Goal: Transaction & Acquisition: Purchase product/service

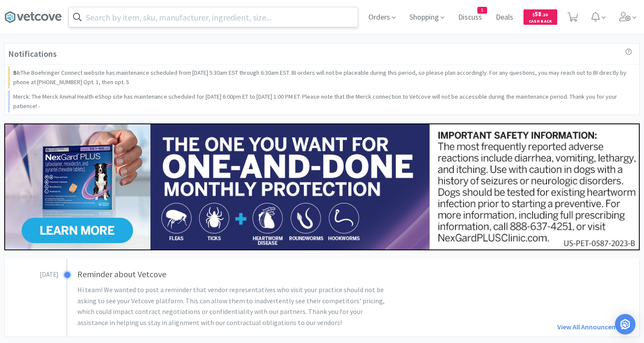
click at [324, 15] on input "text" at bounding box center [213, 17] width 289 height 20
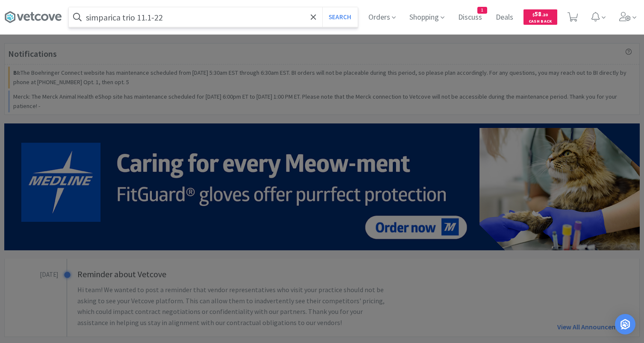
type input "simparica trio 11.1-22"
click at [322, 7] on button "Search" at bounding box center [339, 17] width 35 height 20
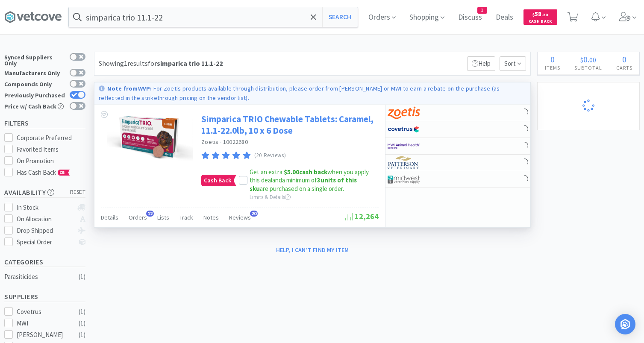
select select "2"
select select "50"
select select "5"
select select "1"
select select "2"
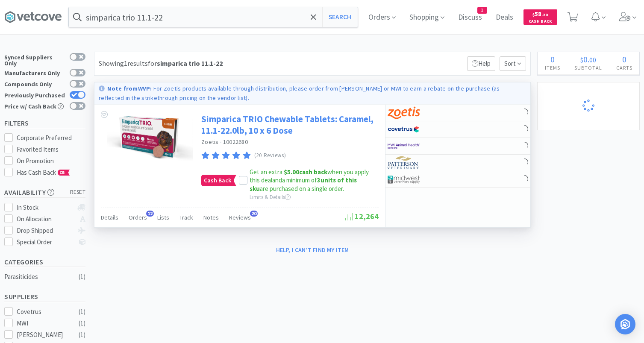
select select "2"
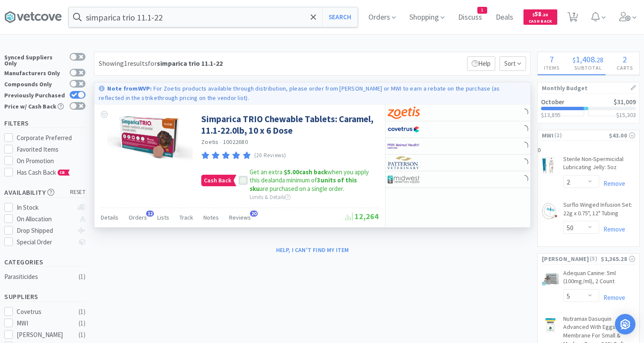
click at [244, 183] on icon at bounding box center [243, 181] width 6 height 6
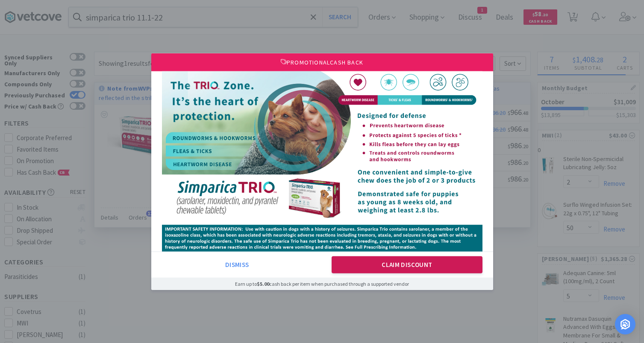
click at [386, 269] on button "Claim Discount" at bounding box center [406, 264] width 151 height 17
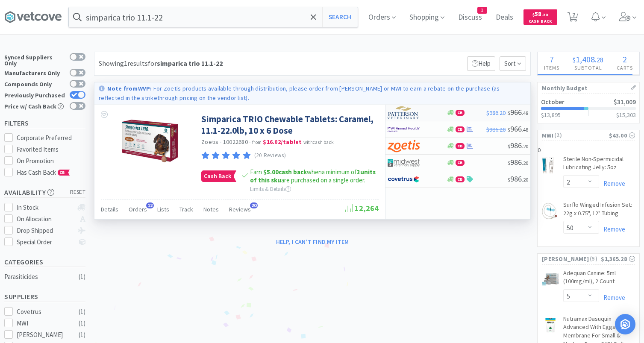
click at [434, 113] on div at bounding box center [410, 113] width 47 height 15
select select "2"
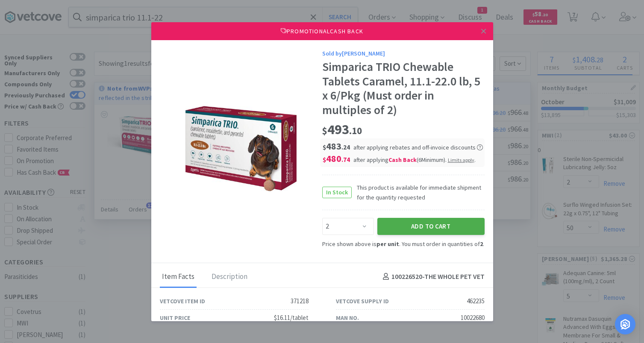
click at [402, 228] on button "Add to Cart" at bounding box center [430, 226] width 107 height 17
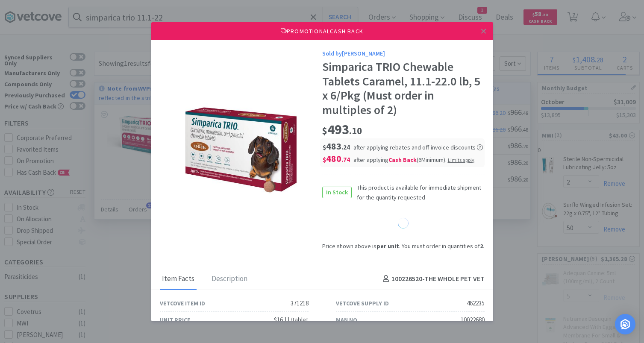
select select "2"
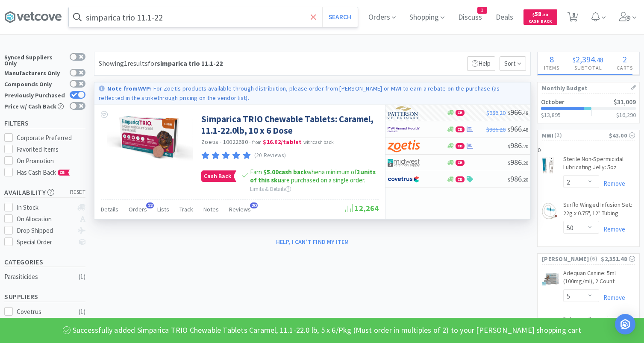
click at [313, 15] on icon at bounding box center [314, 17] width 6 height 9
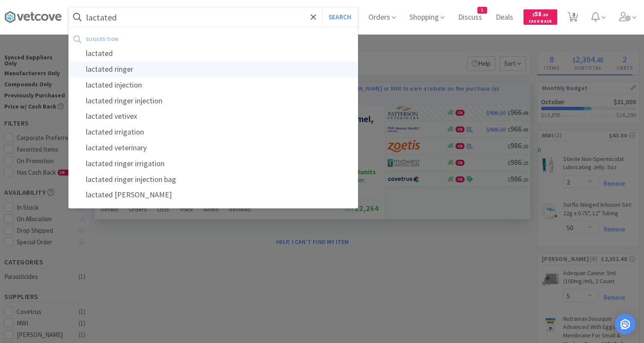
click at [123, 73] on div "lactated ringer" at bounding box center [213, 70] width 289 height 16
type input "lactated ringer"
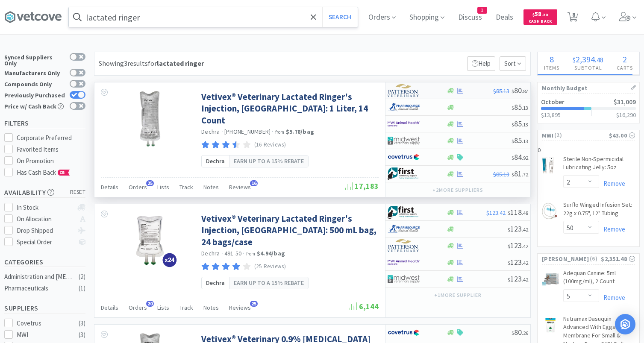
click at [418, 94] on img at bounding box center [403, 90] width 32 height 13
select select "1"
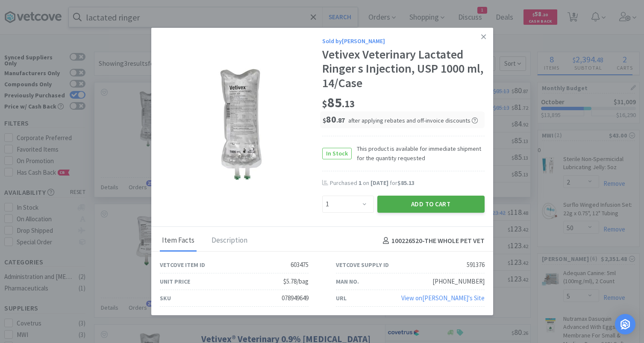
click at [433, 202] on button "Add to Cart" at bounding box center [430, 204] width 107 height 17
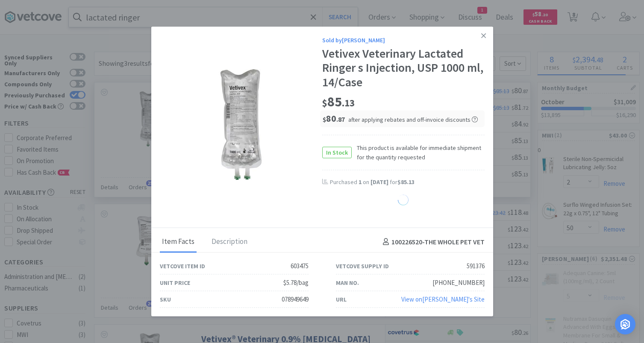
select select "2"
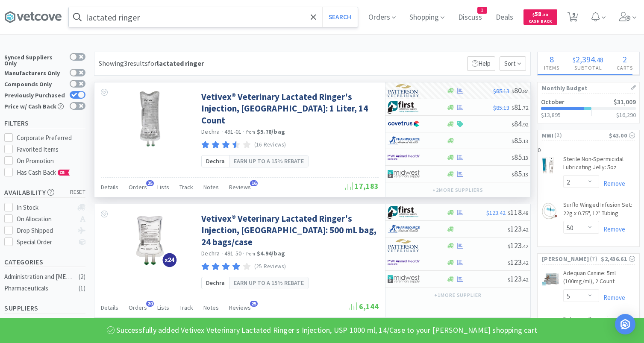
select select "1"
